Goal: Check status: Check status

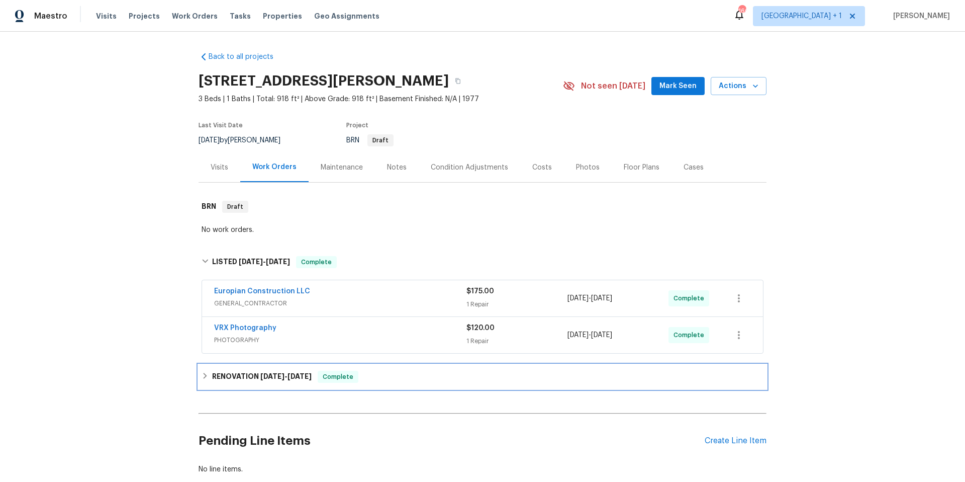
click at [399, 376] on div "RENOVATION [DATE] - [DATE] Complete" at bounding box center [483, 377] width 562 height 12
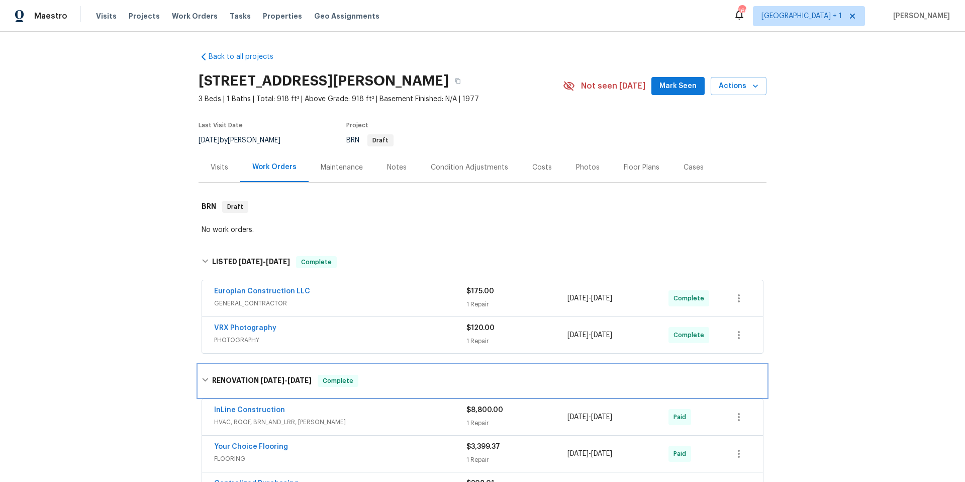
scroll to position [302, 0]
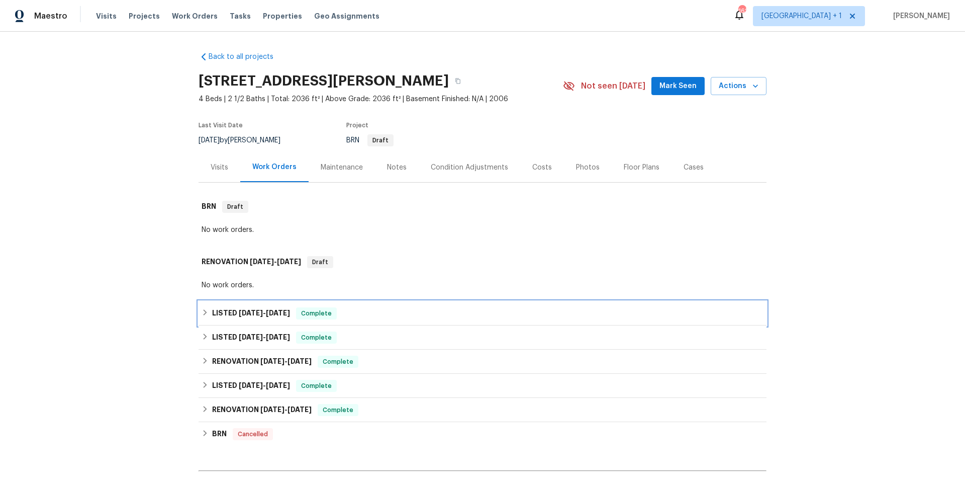
click at [396, 316] on div "LISTED 9/13/25 - 9/13/25 Complete" at bounding box center [483, 313] width 562 height 12
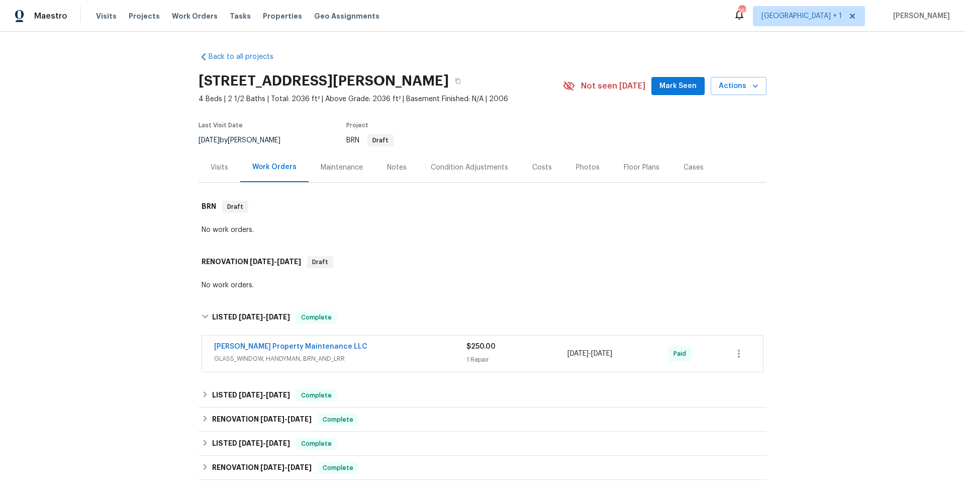
click at [409, 364] on div "Glen Property Maintenance LLC GLASS_WINDOW, HANDYMAN, BRN_AND_LRR" at bounding box center [340, 353] width 252 height 24
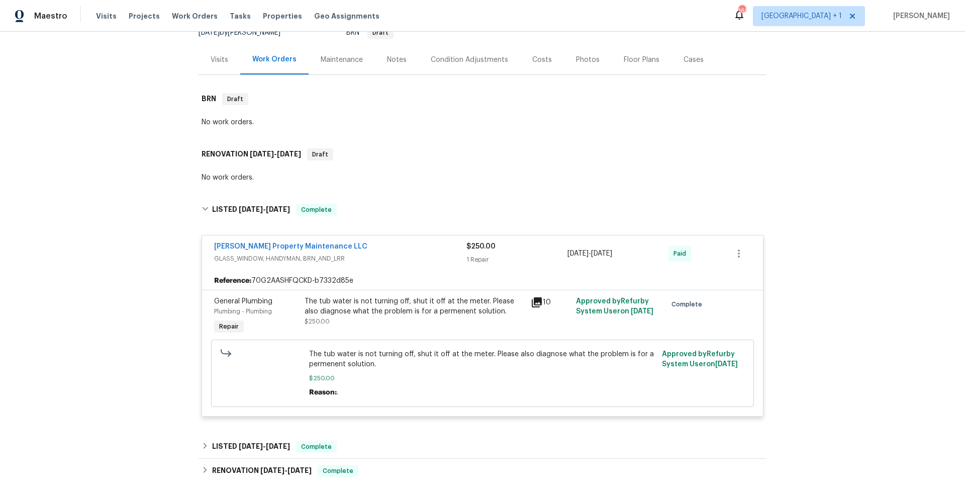
scroll to position [343, 0]
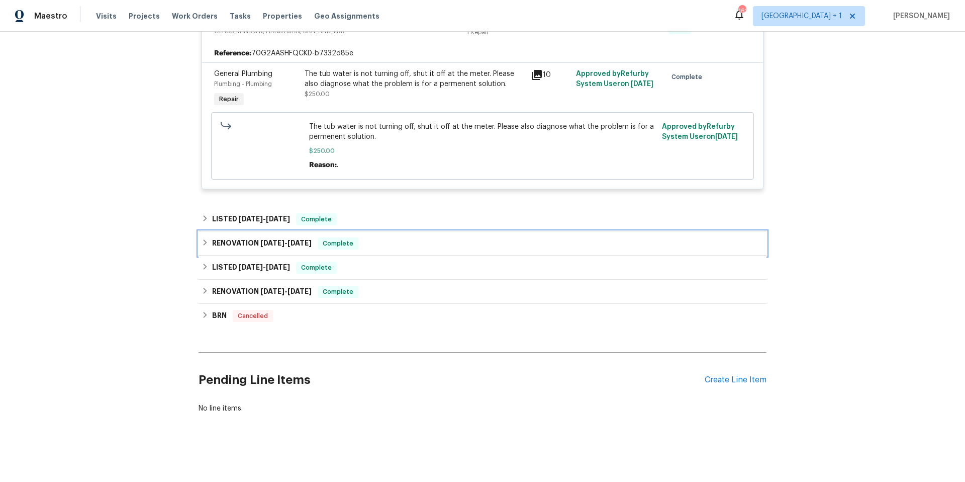
click at [416, 231] on div "RENOVATION 7/10/25 - 7/24/25 Complete" at bounding box center [483, 243] width 568 height 24
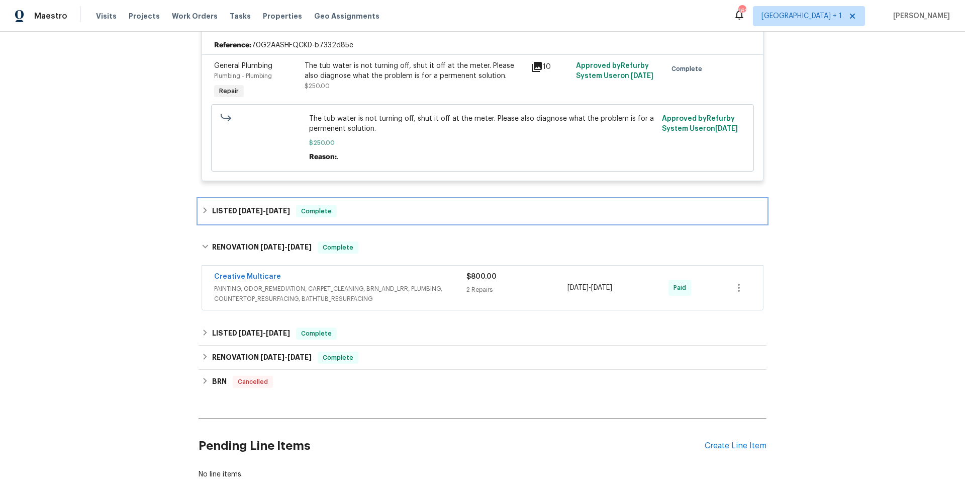
click at [420, 218] on div "LISTED 7/15/25 - 9/3/25 Complete" at bounding box center [483, 211] width 568 height 24
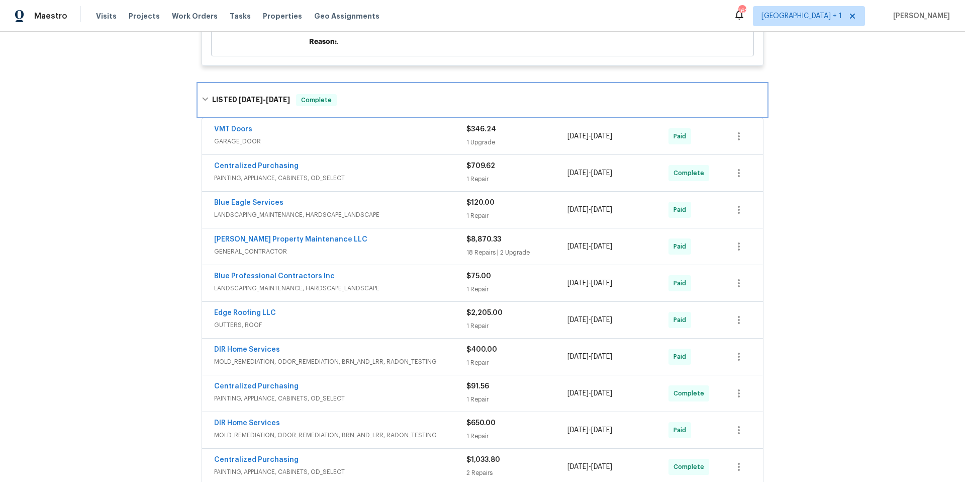
scroll to position [460, 0]
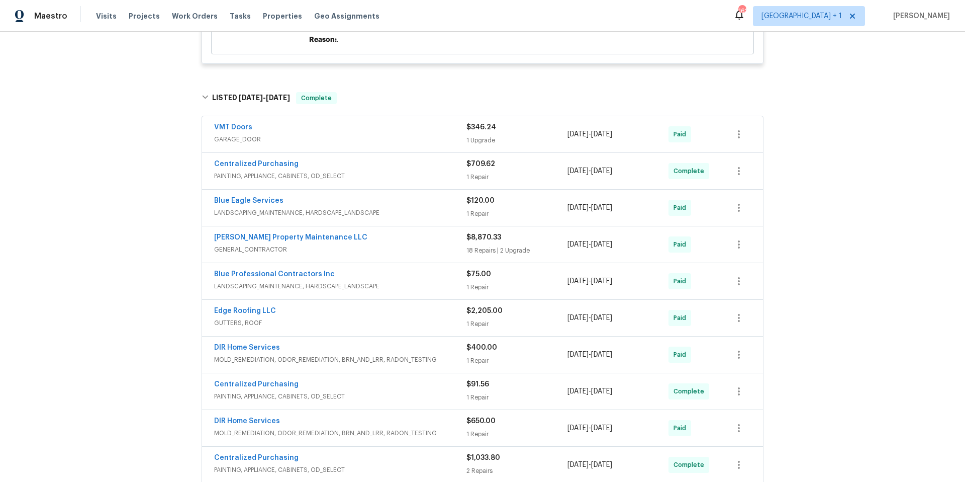
click at [383, 246] on span "GENERAL_CONTRACTOR" at bounding box center [340, 249] width 252 height 10
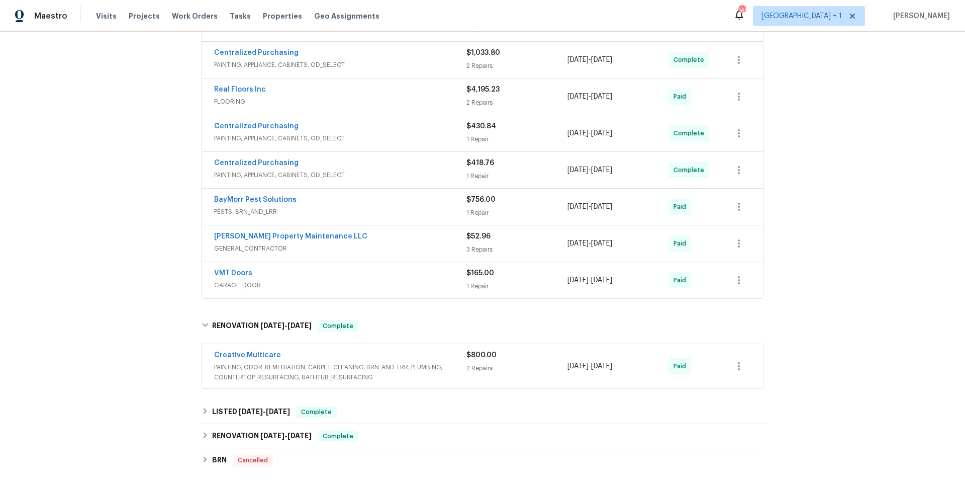
scroll to position [3102, 0]
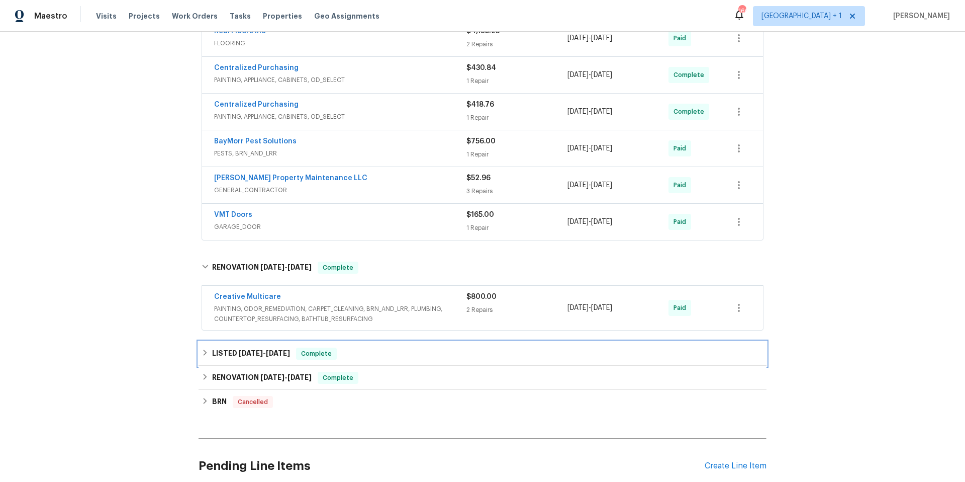
click at [375, 360] on div "LISTED 4/28/25 - 4/30/25 Complete" at bounding box center [483, 353] width 562 height 12
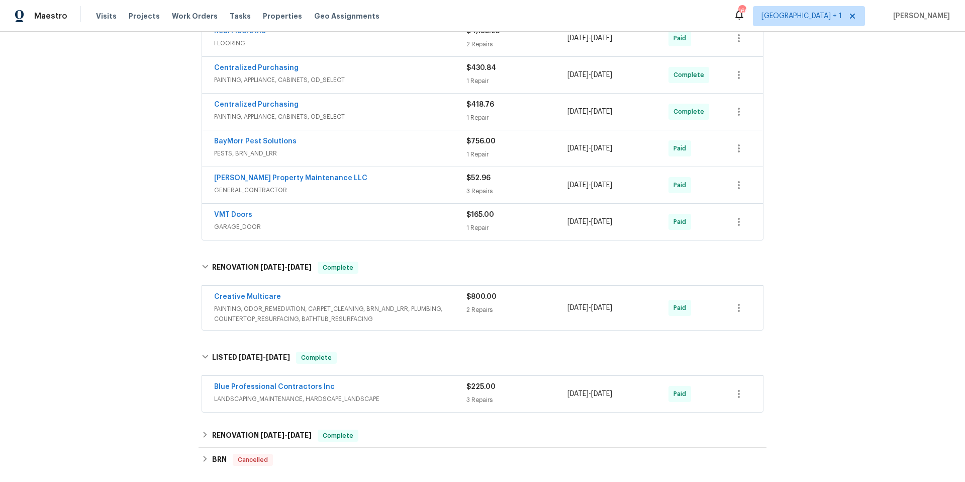
click at [345, 158] on span "PESTS, BRN_AND_LRR" at bounding box center [340, 153] width 252 height 10
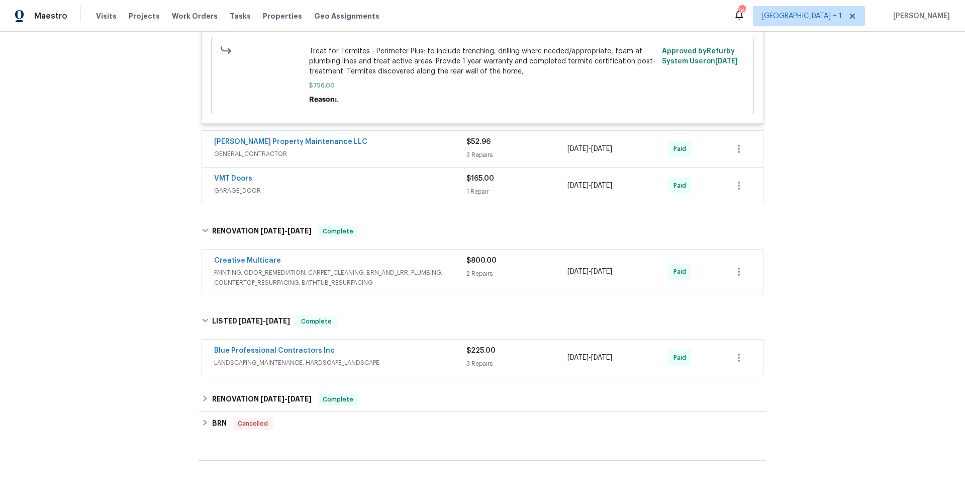
scroll to position [3454, 0]
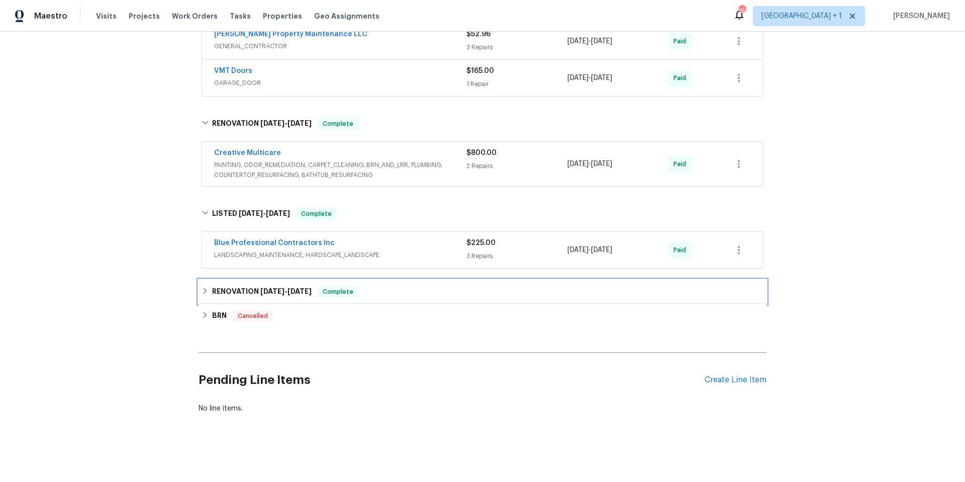
click at [421, 286] on div "RENOVATION 3/10/25 - 3/18/25 Complete" at bounding box center [483, 292] width 562 height 12
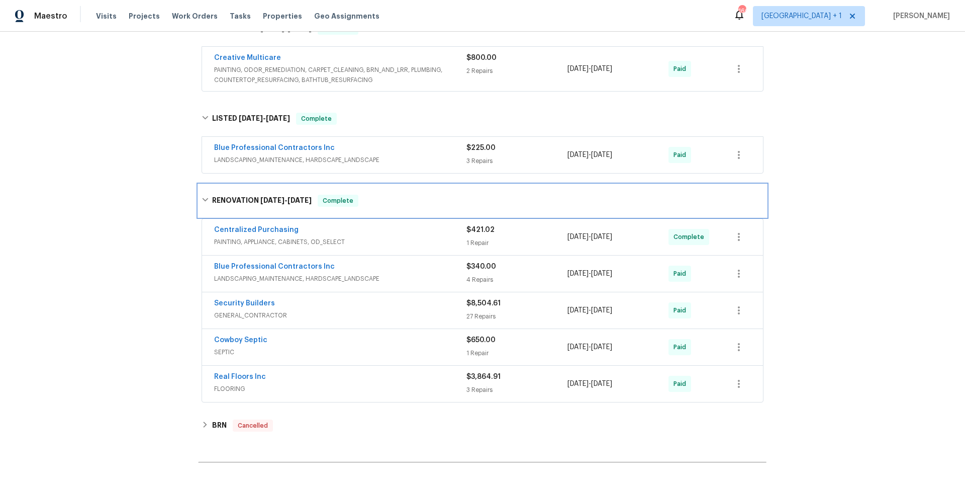
scroll to position [3531, 0]
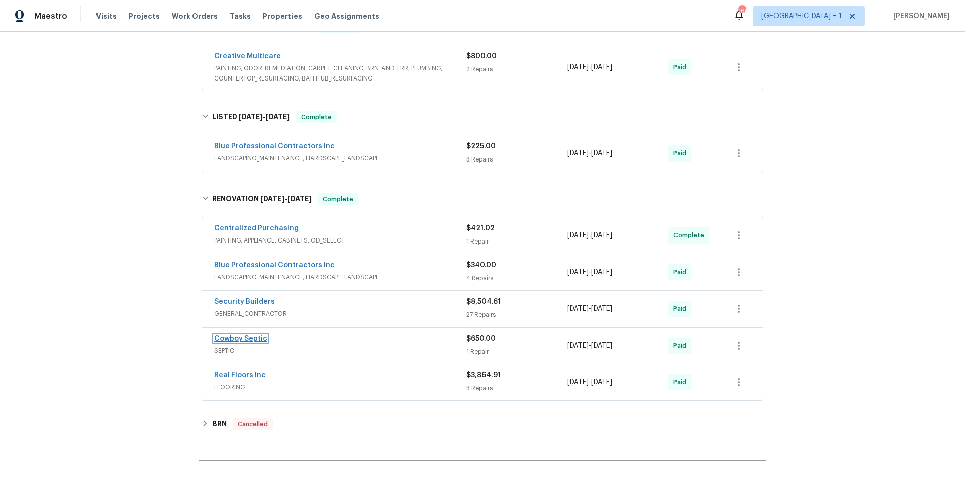
click at [249, 342] on link "Cowboy Septic" at bounding box center [240, 338] width 53 height 7
